Goal: Information Seeking & Learning: Learn about a topic

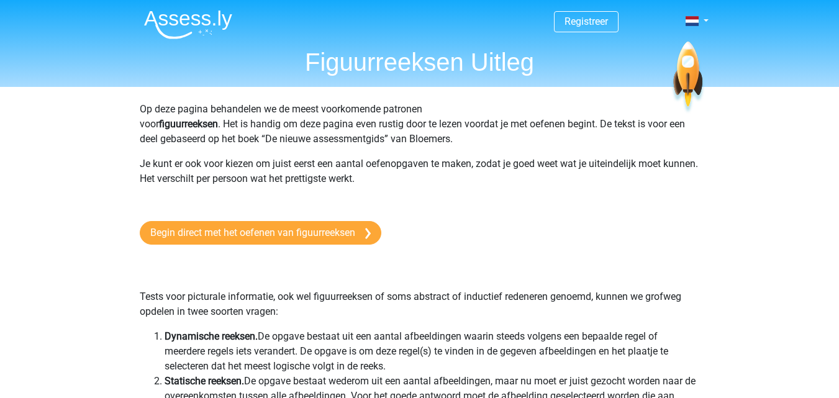
scroll to position [606, 0]
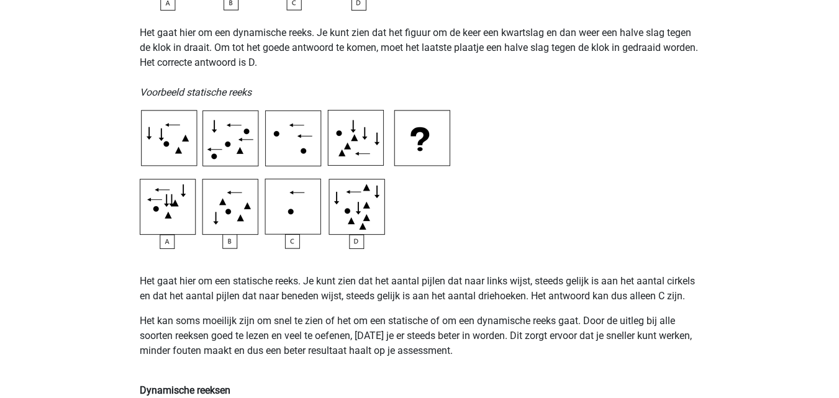
click at [292, 217] on img at bounding box center [295, 179] width 311 height 139
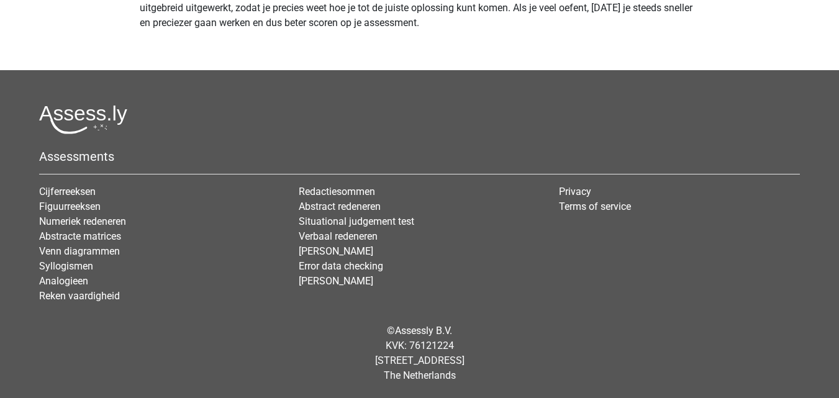
scroll to position [0, 0]
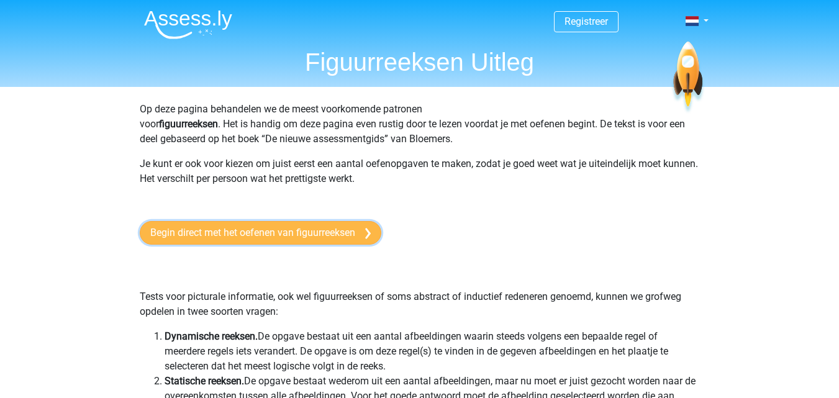
click at [262, 229] on link "Begin direct met het oefenen van figuurreeksen" at bounding box center [261, 233] width 242 height 24
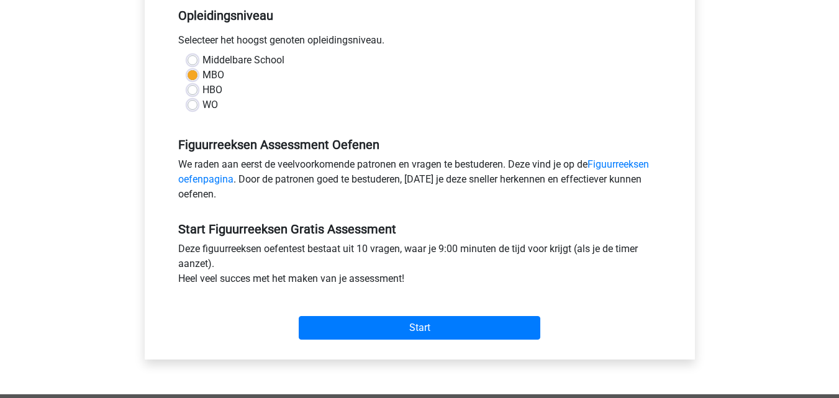
scroll to position [269, 0]
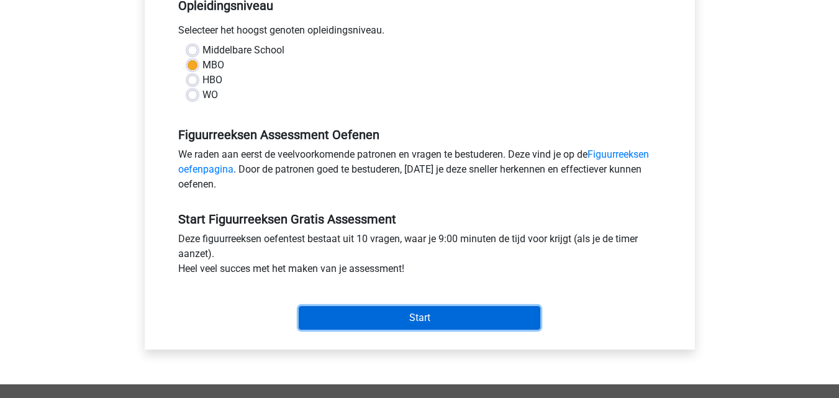
click at [437, 313] on input "Start" at bounding box center [420, 318] width 242 height 24
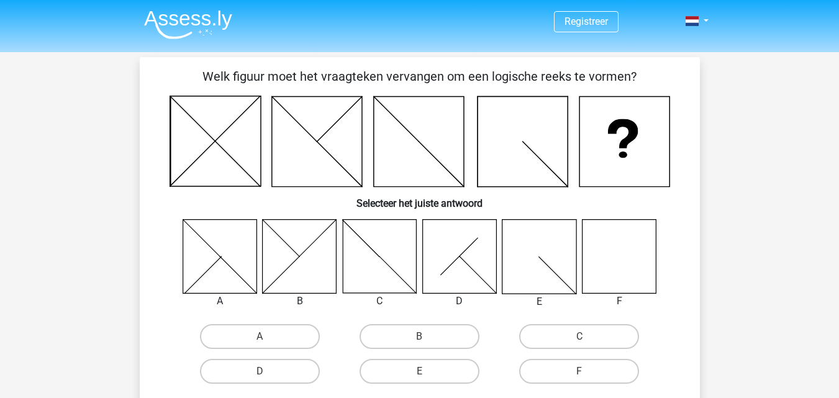
click at [621, 263] on icon at bounding box center [619, 256] width 74 height 74
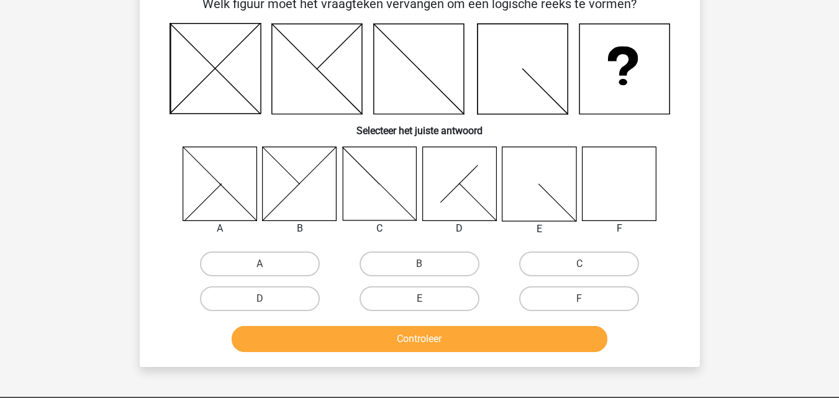
scroll to position [74, 0]
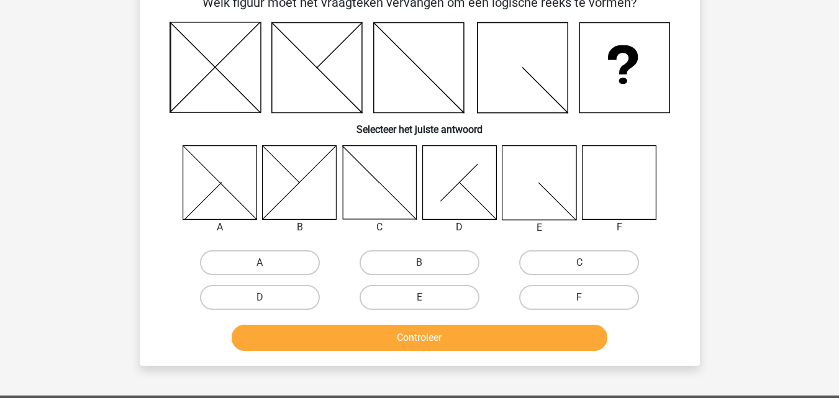
click at [597, 294] on label "F" at bounding box center [579, 297] width 120 height 25
click at [588, 297] on input "F" at bounding box center [583, 301] width 8 height 8
radio input "true"
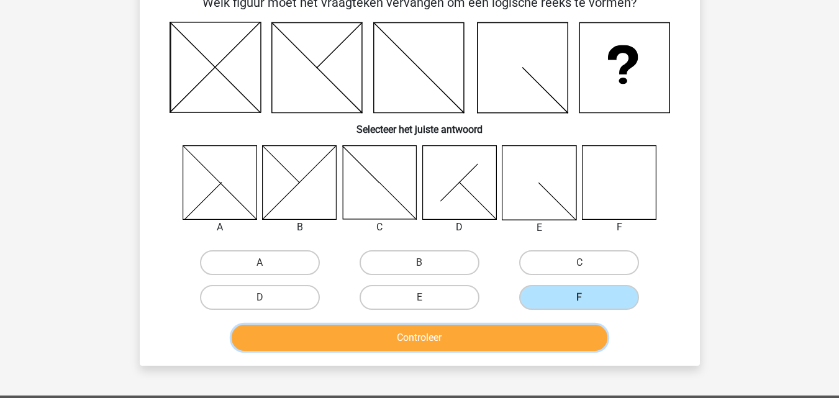
click at [468, 345] on button "Controleer" at bounding box center [420, 338] width 376 height 26
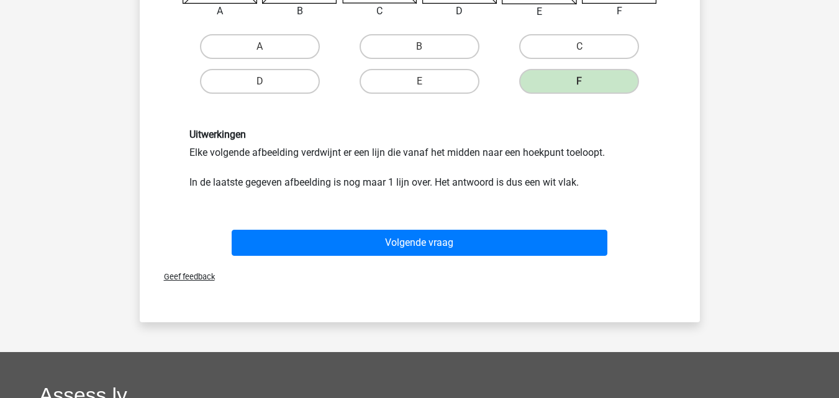
scroll to position [293, 0]
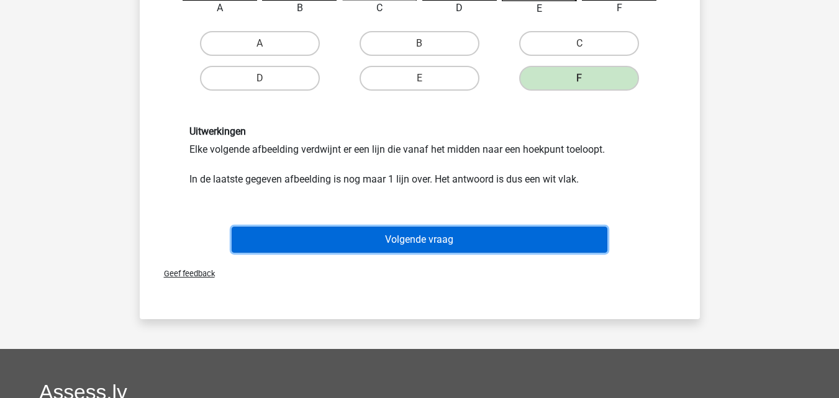
click at [501, 242] on button "Volgende vraag" at bounding box center [420, 240] width 376 height 26
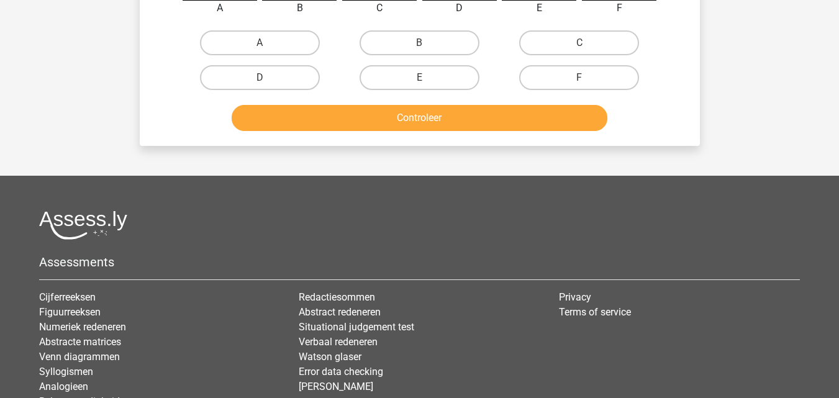
scroll to position [57, 0]
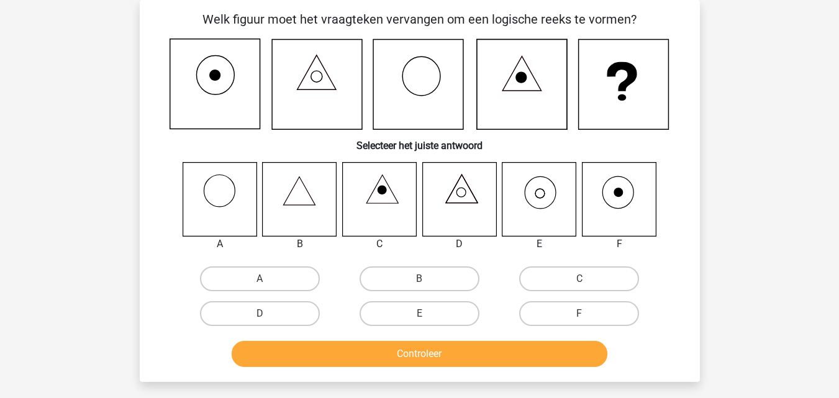
click at [423, 317] on input "E" at bounding box center [423, 318] width 8 height 8
radio input "true"
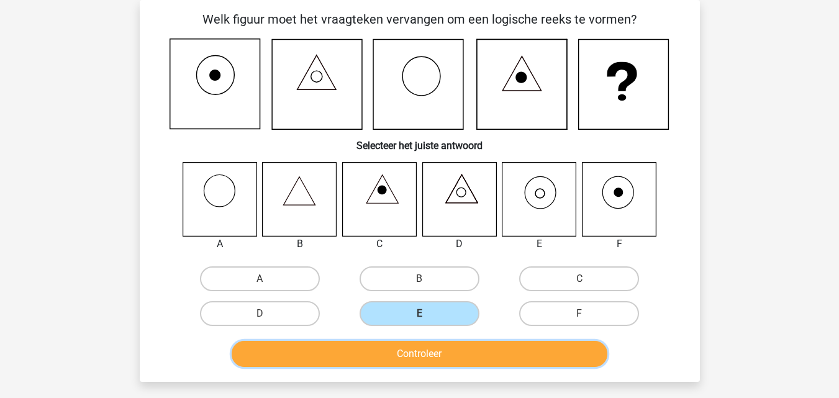
click at [437, 354] on button "Controleer" at bounding box center [420, 354] width 376 height 26
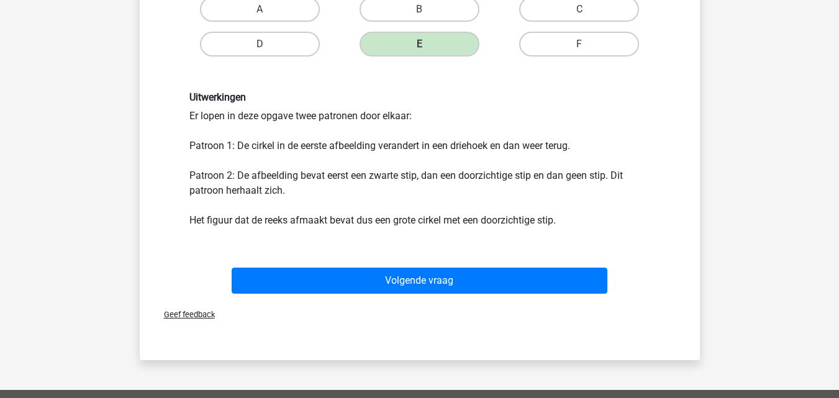
scroll to position [330, 0]
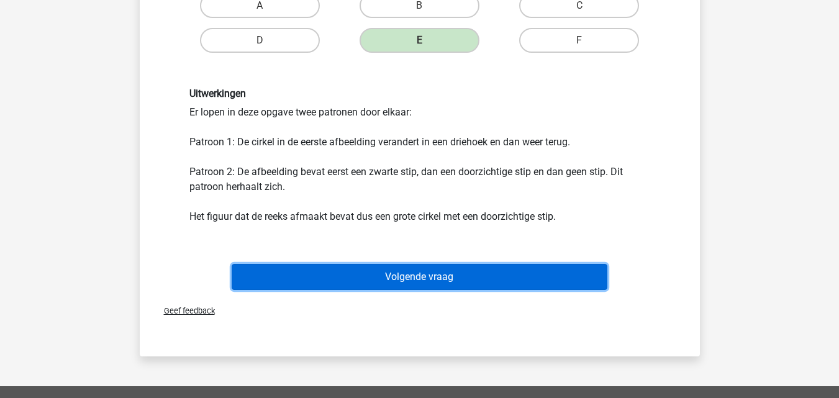
click at [430, 266] on button "Volgende vraag" at bounding box center [420, 277] width 376 height 26
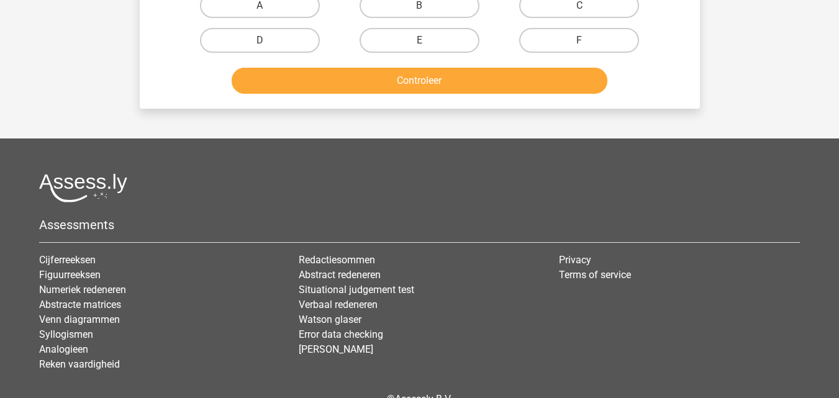
scroll to position [57, 0]
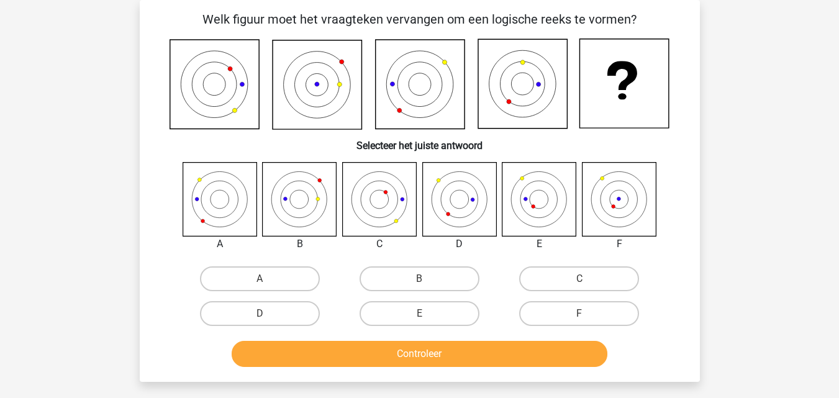
click at [529, 262] on div "C" at bounding box center [579, 278] width 160 height 35
click at [224, 274] on label "A" at bounding box center [260, 278] width 120 height 25
click at [260, 279] on input "A" at bounding box center [264, 283] width 8 height 8
radio input "true"
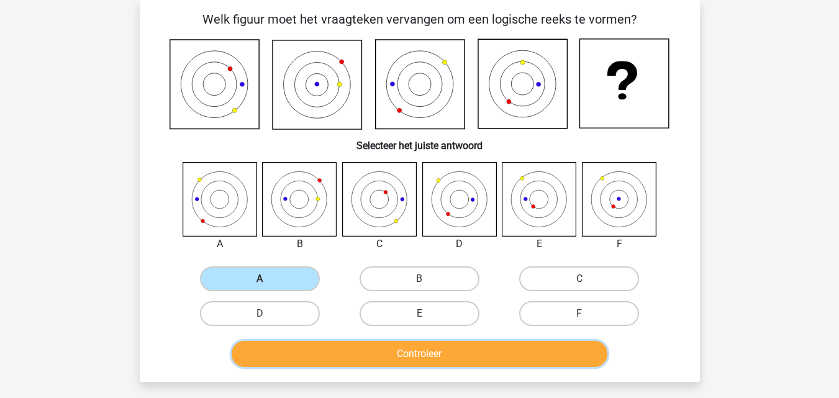
click at [347, 358] on button "Controleer" at bounding box center [420, 354] width 376 height 26
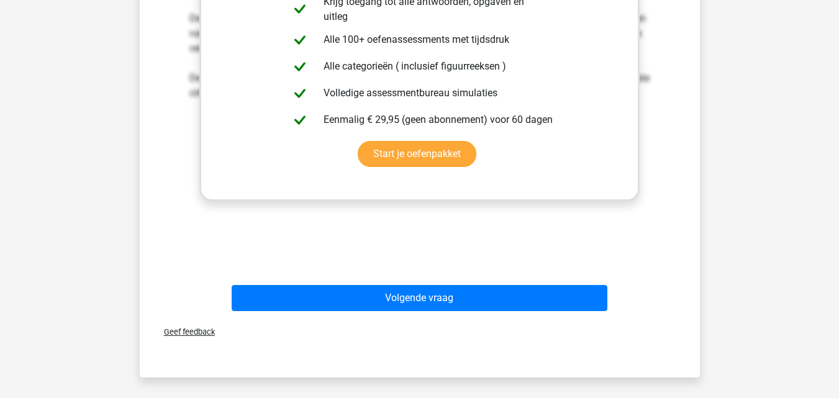
scroll to position [497, 0]
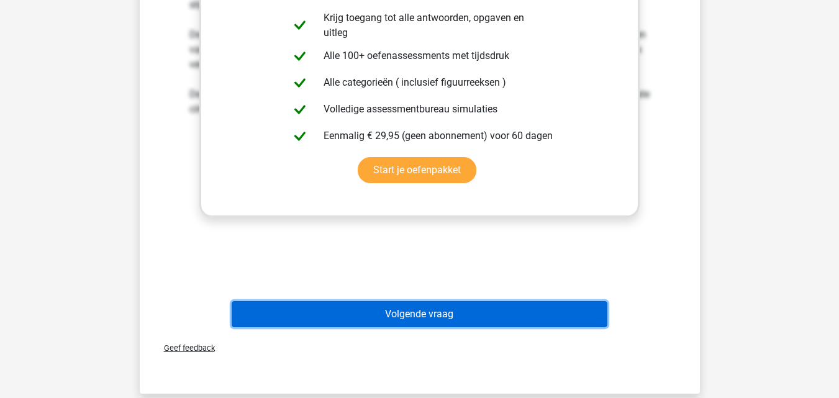
click at [426, 320] on button "Volgende vraag" at bounding box center [420, 314] width 376 height 26
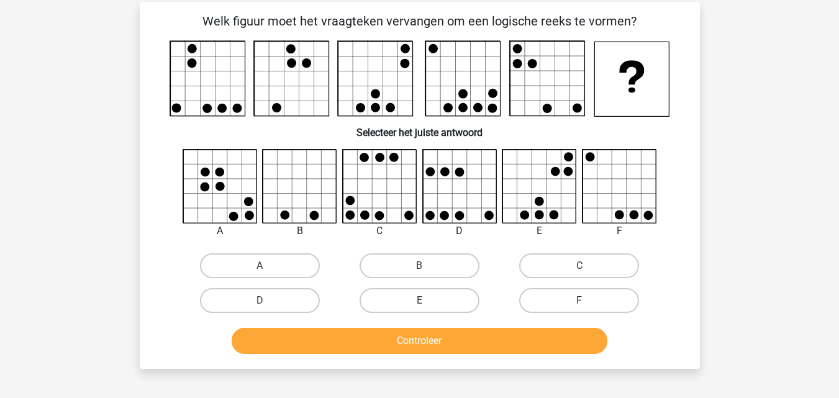
scroll to position [54, 0]
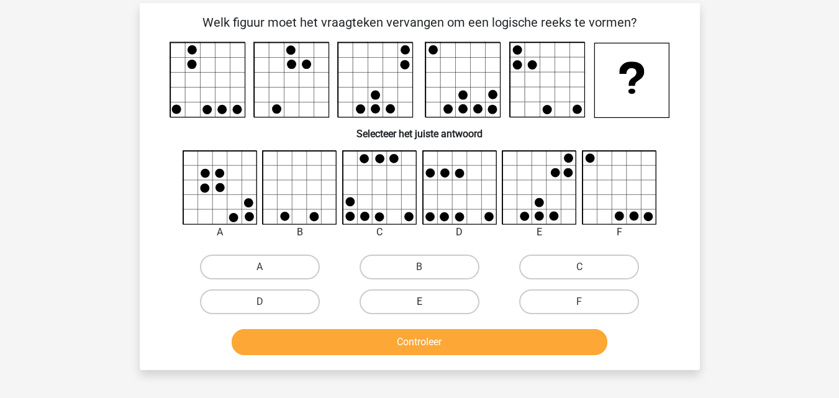
click at [433, 293] on label "E" at bounding box center [420, 301] width 120 height 25
click at [427, 302] on input "E" at bounding box center [423, 306] width 8 height 8
radio input "true"
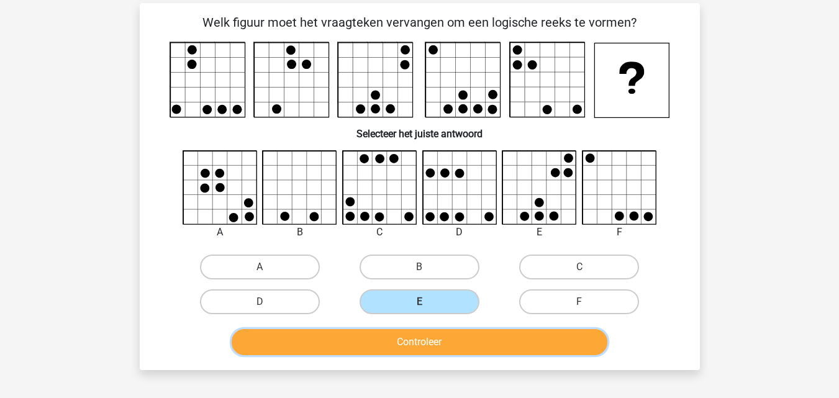
click at [424, 340] on button "Controleer" at bounding box center [420, 342] width 376 height 26
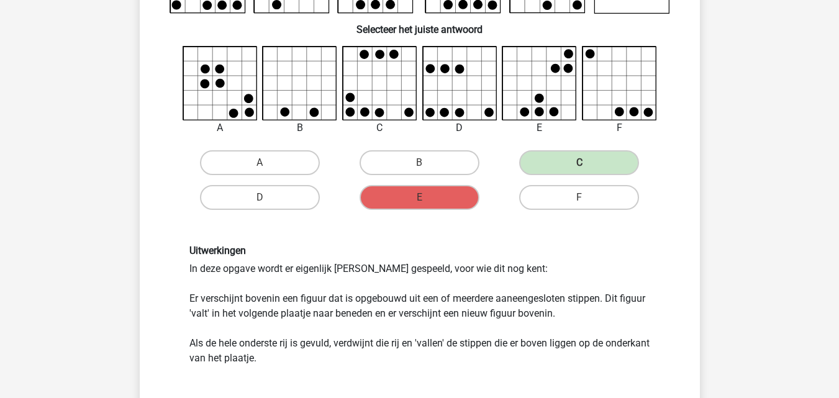
scroll to position [234, 0]
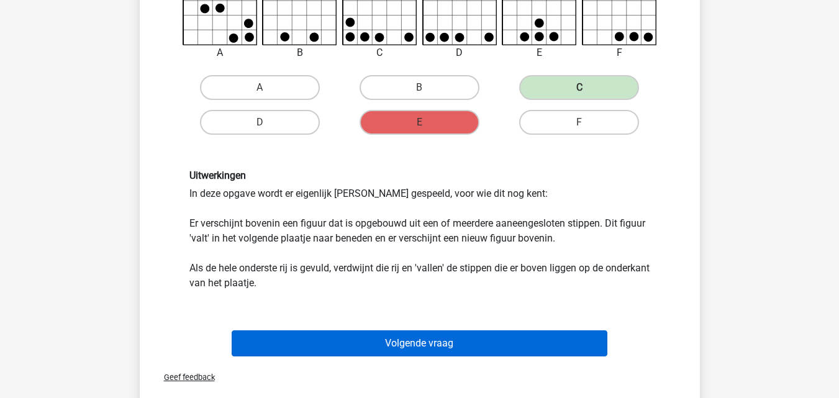
drag, startPoint x: 458, startPoint y: 358, endPoint x: 456, endPoint y: 349, distance: 8.8
click at [456, 349] on div "Volgende vraag" at bounding box center [419, 345] width 479 height 31
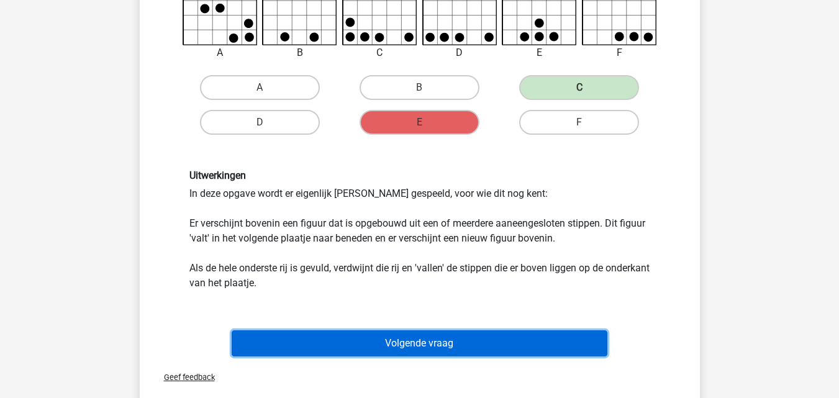
click at [456, 349] on button "Volgende vraag" at bounding box center [420, 343] width 376 height 26
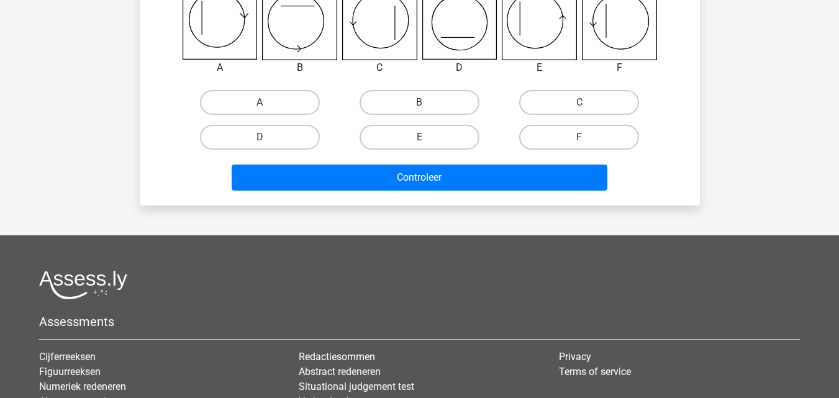
scroll to position [57, 0]
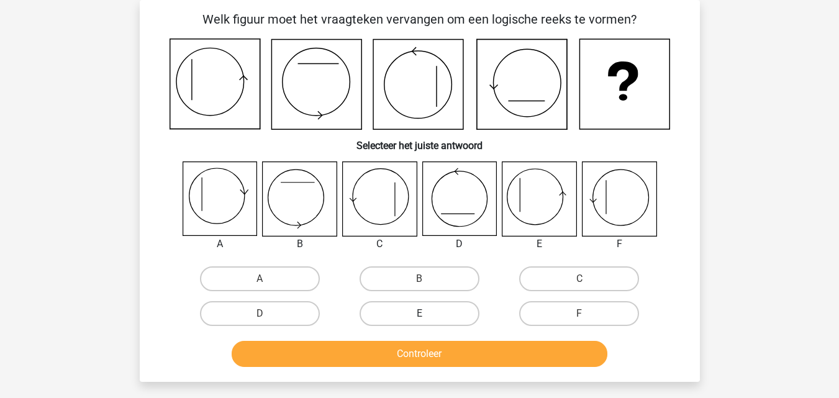
click at [399, 318] on label "E" at bounding box center [420, 313] width 120 height 25
click at [419, 318] on input "E" at bounding box center [423, 318] width 8 height 8
radio input "true"
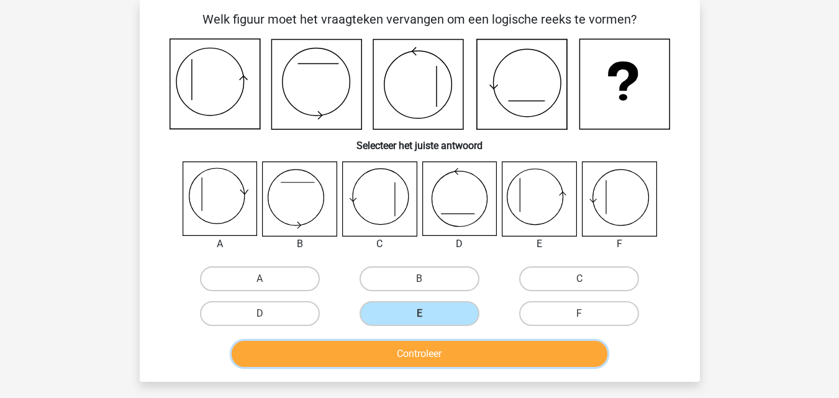
click at [402, 357] on button "Controleer" at bounding box center [420, 354] width 376 height 26
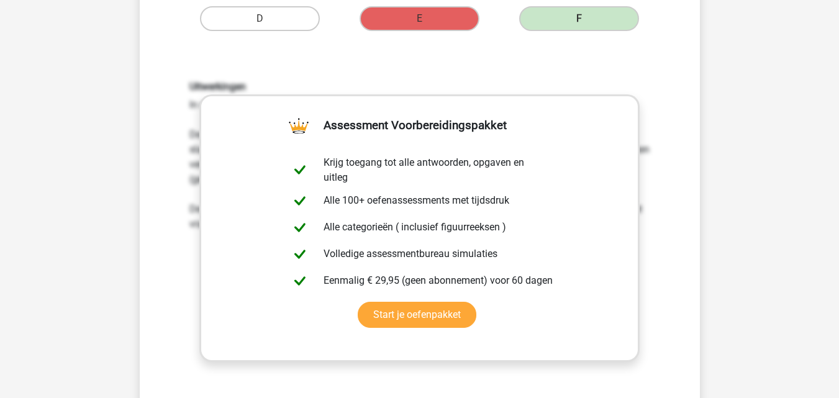
scroll to position [458, 0]
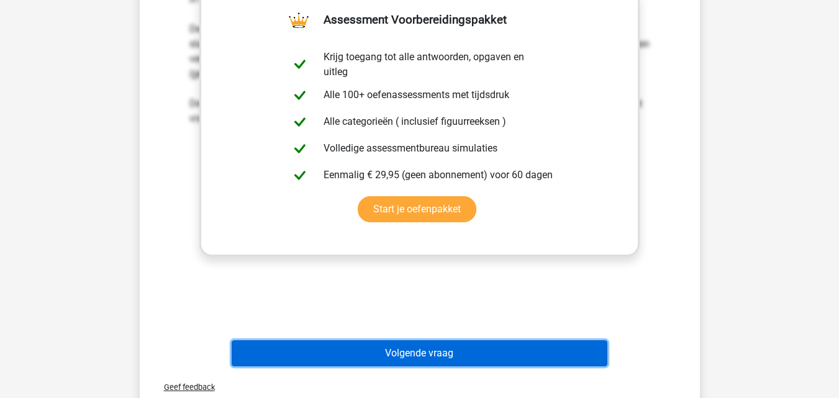
click at [445, 357] on button "Volgende vraag" at bounding box center [420, 353] width 376 height 26
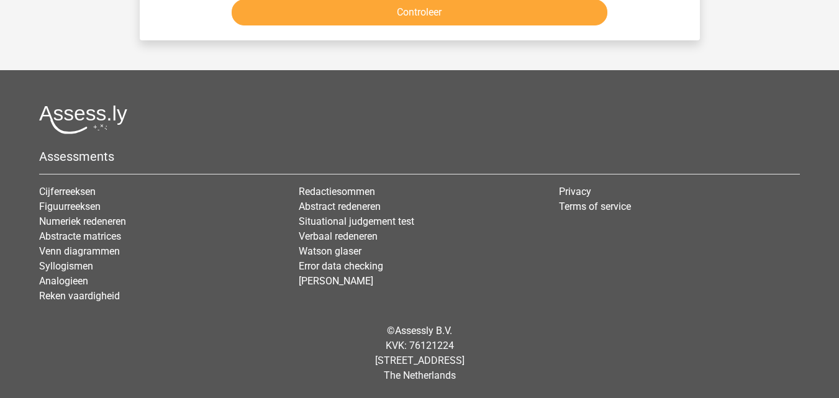
scroll to position [57, 0]
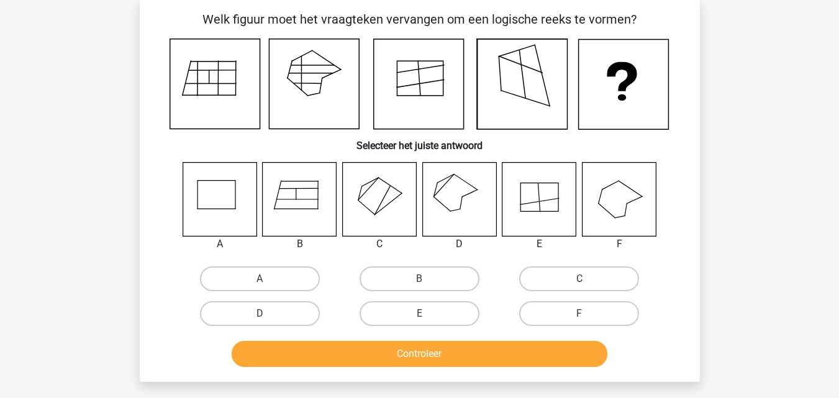
click at [293, 202] on icon at bounding box center [300, 199] width 74 height 74
click at [391, 275] on label "B" at bounding box center [420, 278] width 120 height 25
click at [419, 279] on input "B" at bounding box center [423, 283] width 8 height 8
radio input "true"
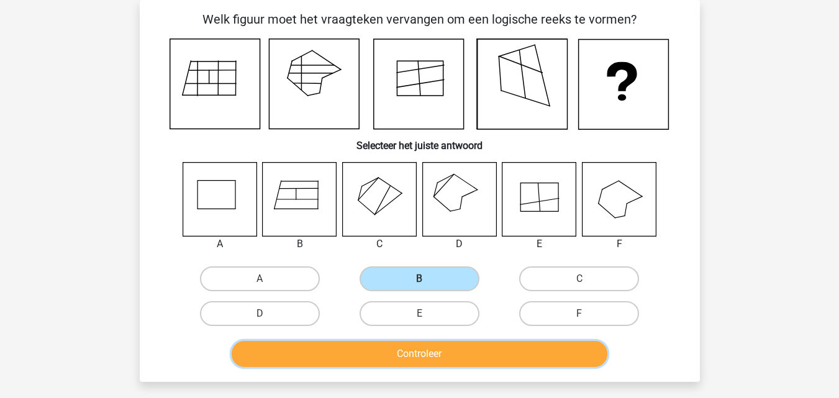
click at [399, 354] on button "Controleer" at bounding box center [420, 354] width 376 height 26
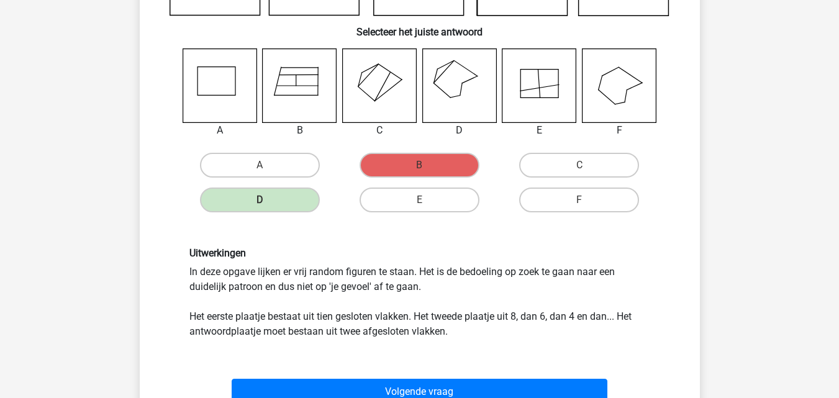
scroll to position [254, 0]
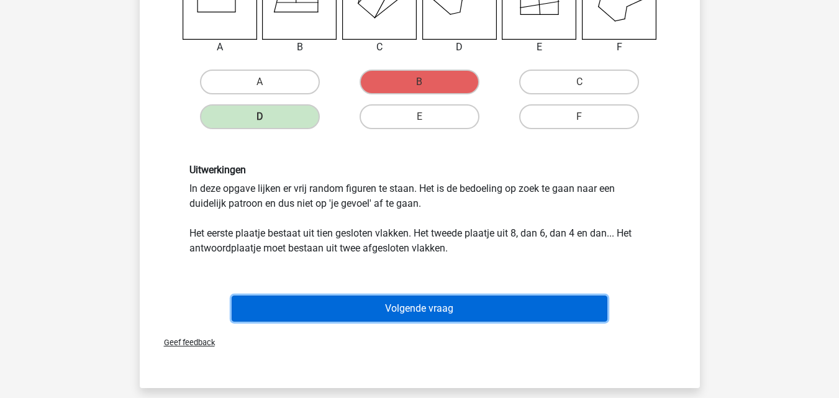
click at [476, 310] on button "Volgende vraag" at bounding box center [420, 309] width 376 height 26
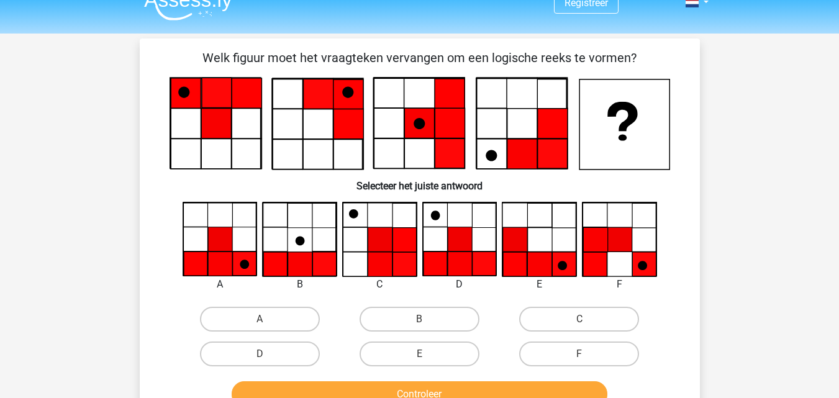
scroll to position [0, 0]
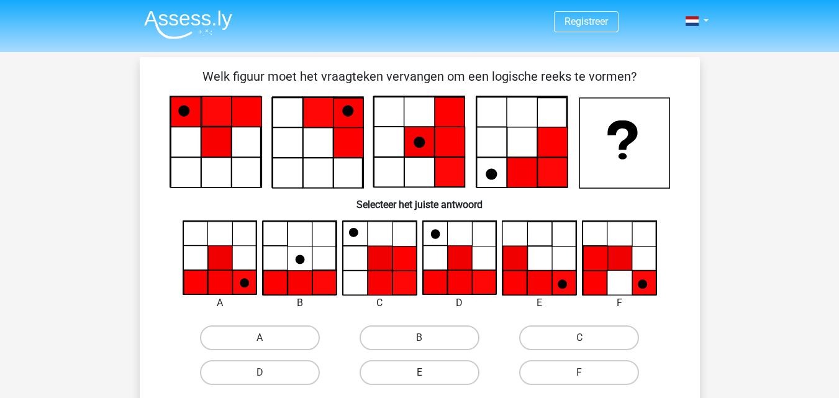
click at [403, 370] on label "E" at bounding box center [420, 372] width 120 height 25
click at [419, 373] on input "E" at bounding box center [423, 377] width 8 height 8
radio input "true"
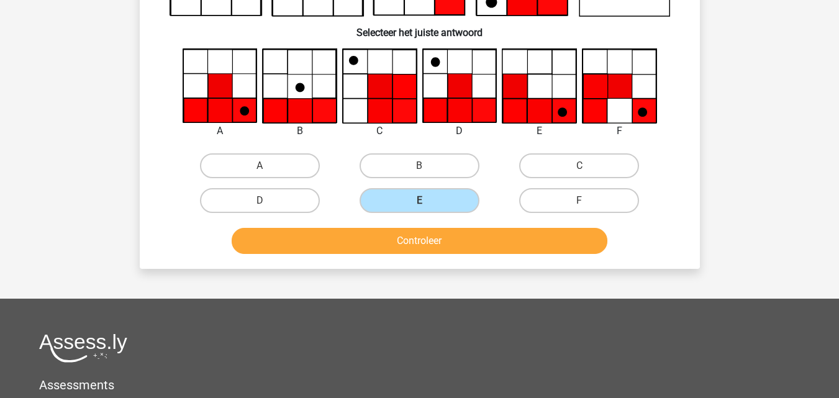
scroll to position [185, 0]
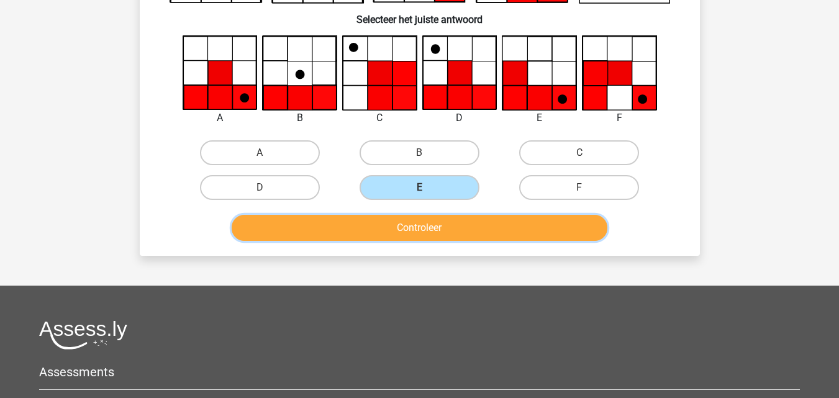
click at [475, 223] on button "Controleer" at bounding box center [420, 228] width 376 height 26
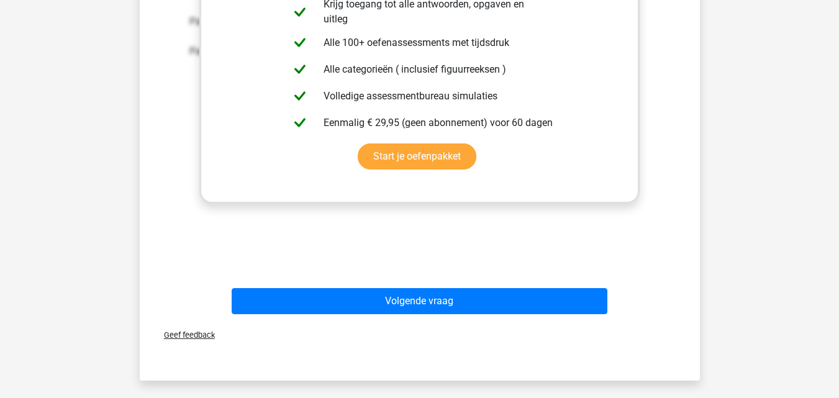
scroll to position [530, 0]
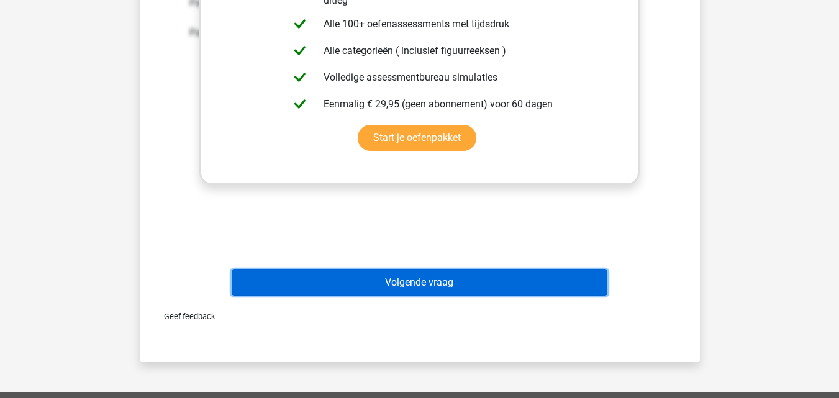
click at [452, 284] on button "Volgende vraag" at bounding box center [420, 283] width 376 height 26
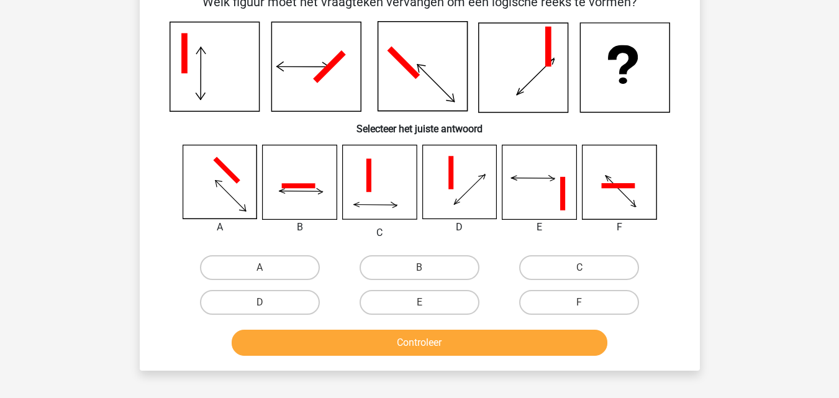
scroll to position [68, 0]
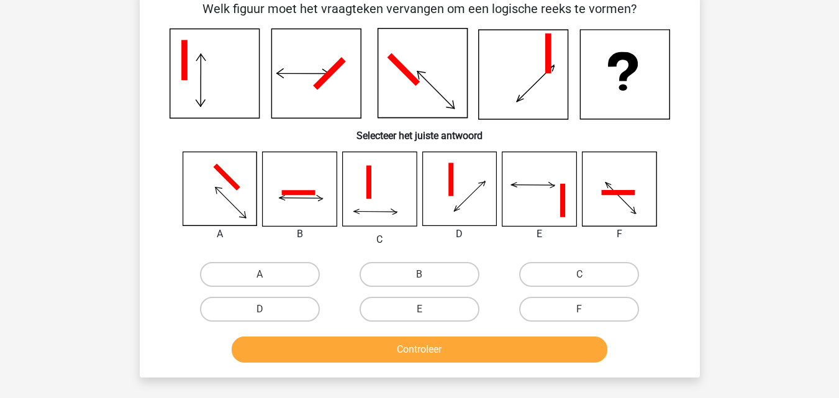
click at [309, 198] on icon at bounding box center [300, 198] width 43 height 40
click at [388, 273] on label "B" at bounding box center [420, 274] width 120 height 25
click at [419, 275] on input "B" at bounding box center [423, 279] width 8 height 8
radio input "true"
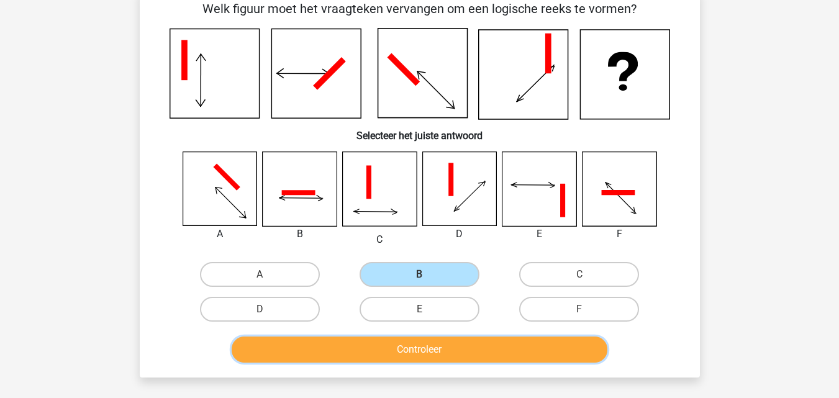
click at [382, 342] on button "Controleer" at bounding box center [420, 350] width 376 height 26
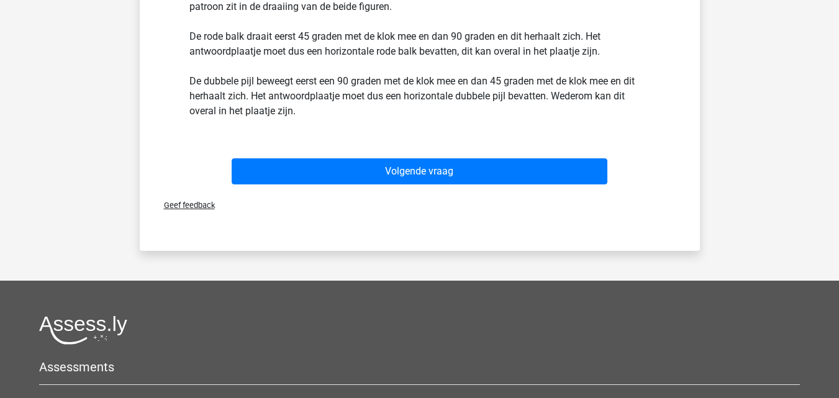
scroll to position [545, 0]
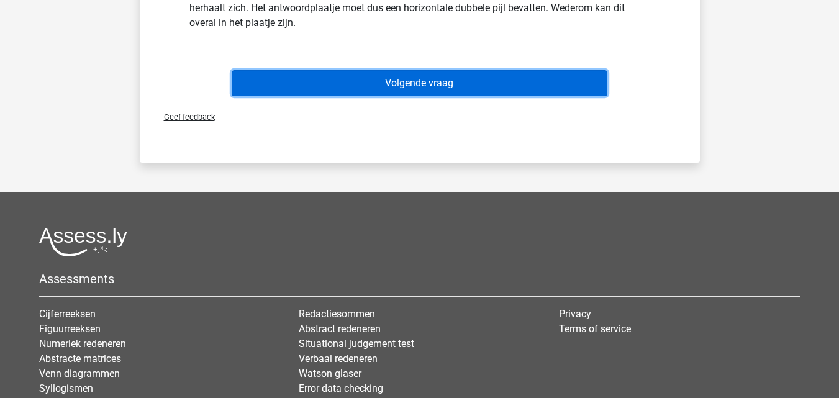
click at [466, 83] on button "Volgende vraag" at bounding box center [420, 83] width 376 height 26
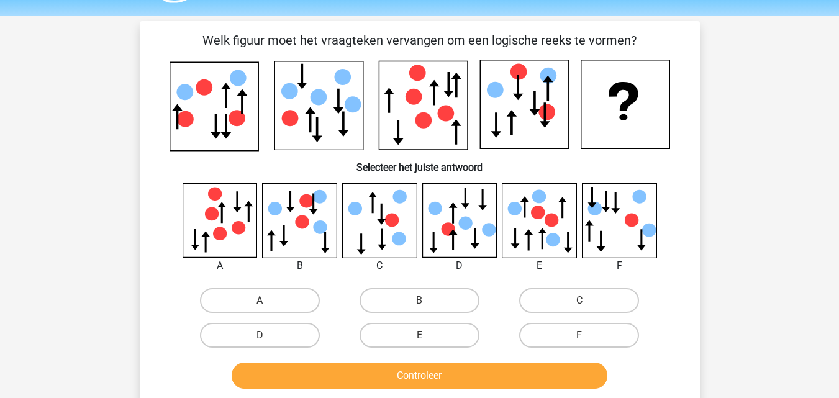
scroll to position [29, 0]
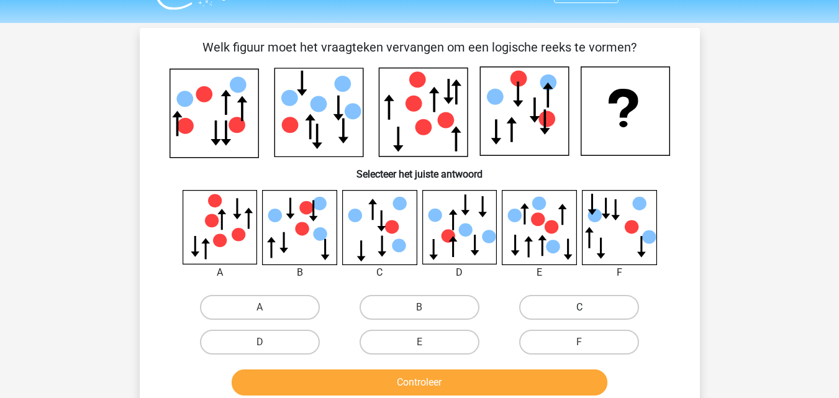
click at [578, 304] on label "C" at bounding box center [579, 307] width 120 height 25
click at [579, 307] on input "C" at bounding box center [583, 311] width 8 height 8
radio input "true"
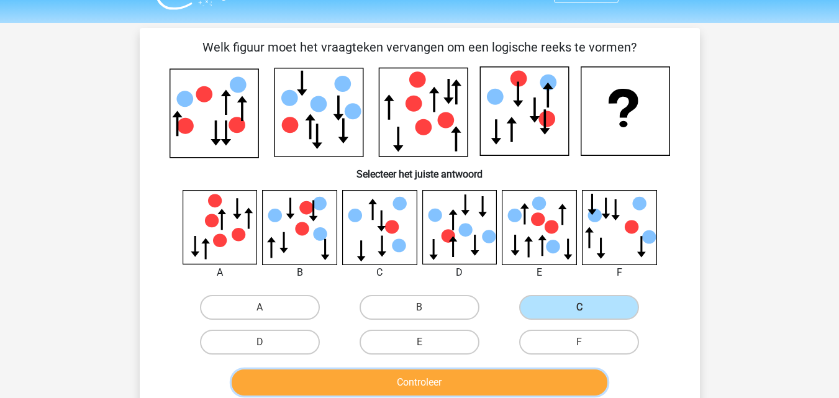
click at [479, 381] on button "Controleer" at bounding box center [420, 383] width 376 height 26
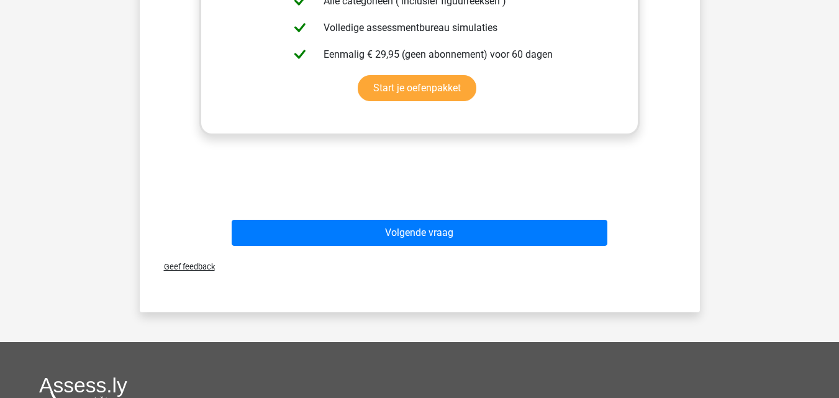
scroll to position [651, 0]
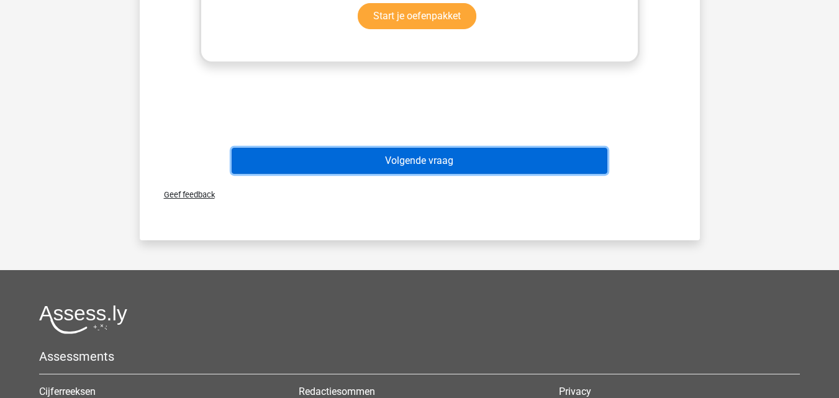
click at [481, 165] on button "Volgende vraag" at bounding box center [420, 161] width 376 height 26
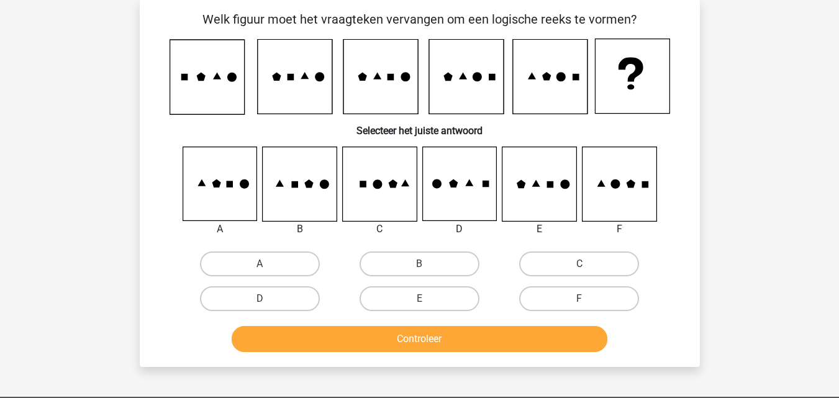
scroll to position [0, 0]
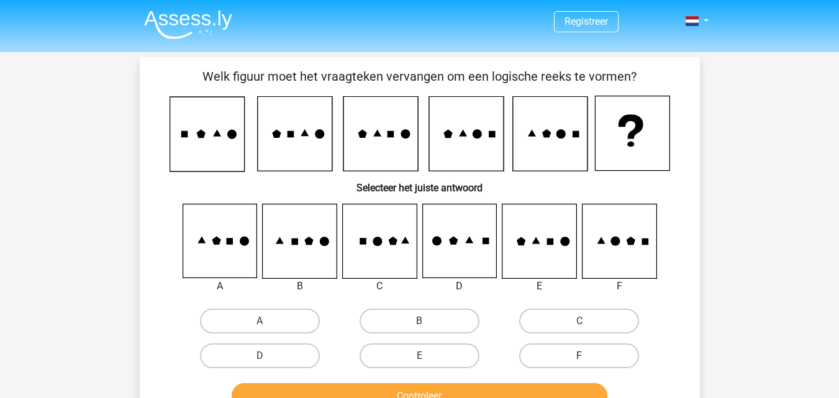
click at [548, 356] on label "F" at bounding box center [579, 355] width 120 height 25
click at [579, 356] on input "F" at bounding box center [583, 360] width 8 height 8
radio input "true"
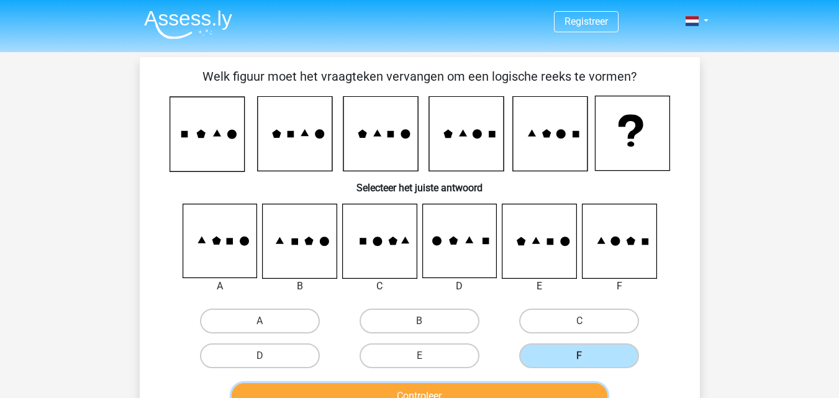
click at [504, 392] on button "Controleer" at bounding box center [420, 396] width 376 height 26
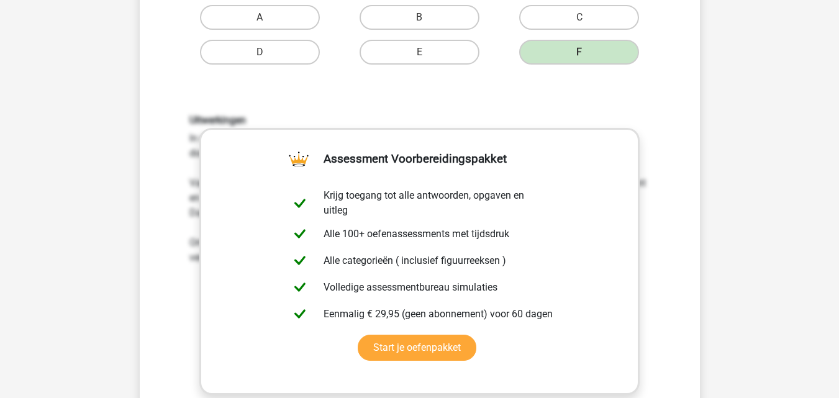
scroll to position [474, 0]
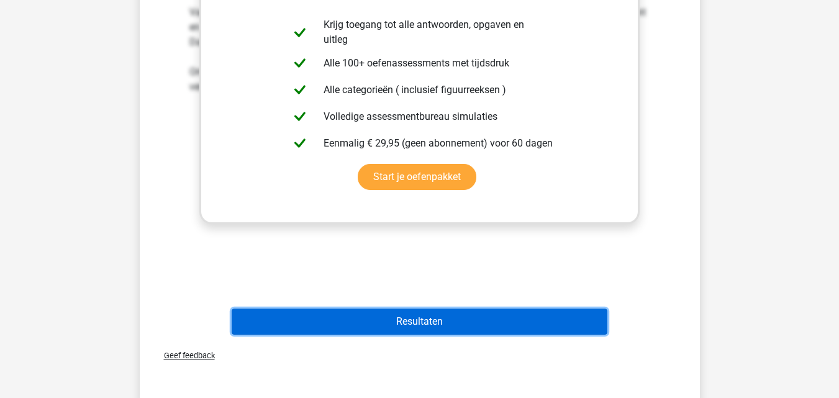
click at [457, 314] on button "Resultaten" at bounding box center [420, 322] width 376 height 26
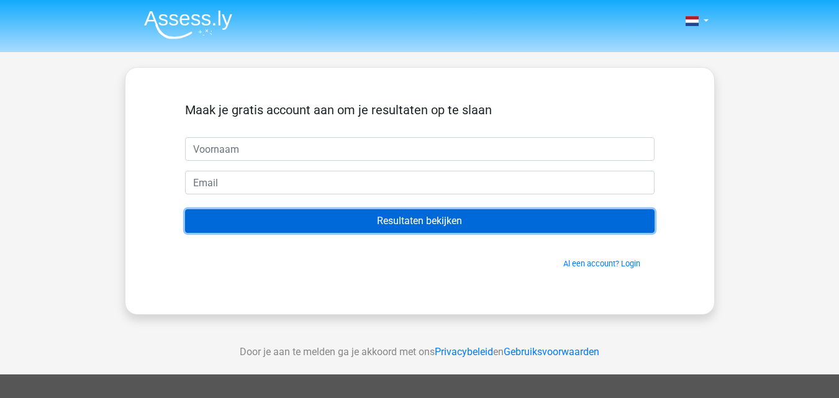
click at [384, 217] on input "Resultaten bekijken" at bounding box center [420, 221] width 470 height 24
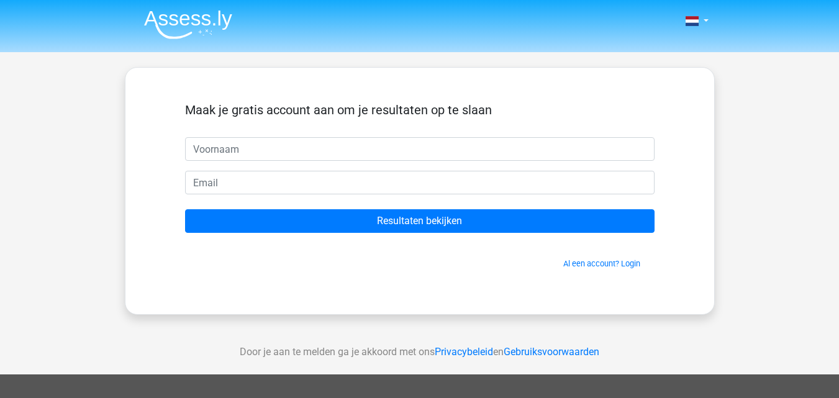
click at [750, 238] on div "Nederlands English" at bounding box center [419, 351] width 839 height 702
